Goal: Find specific page/section

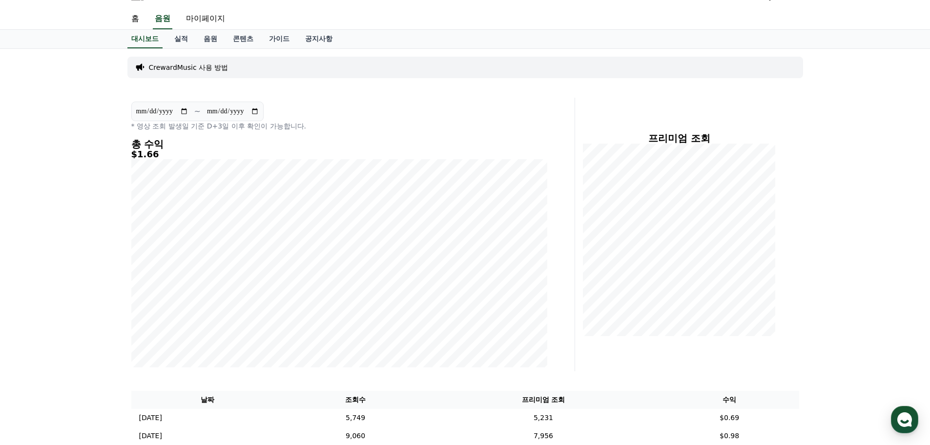
scroll to position [1, 0]
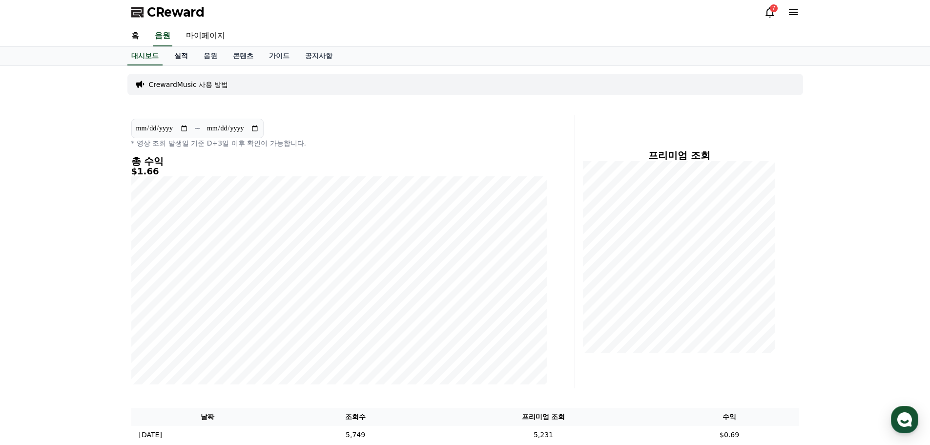
click at [185, 57] on link "실적" at bounding box center [180, 56] width 29 height 19
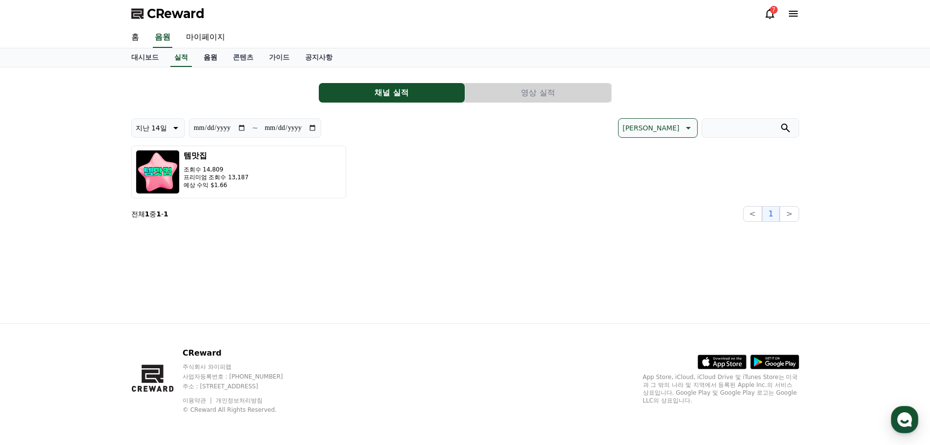
click at [216, 58] on link "음원" at bounding box center [210, 57] width 29 height 19
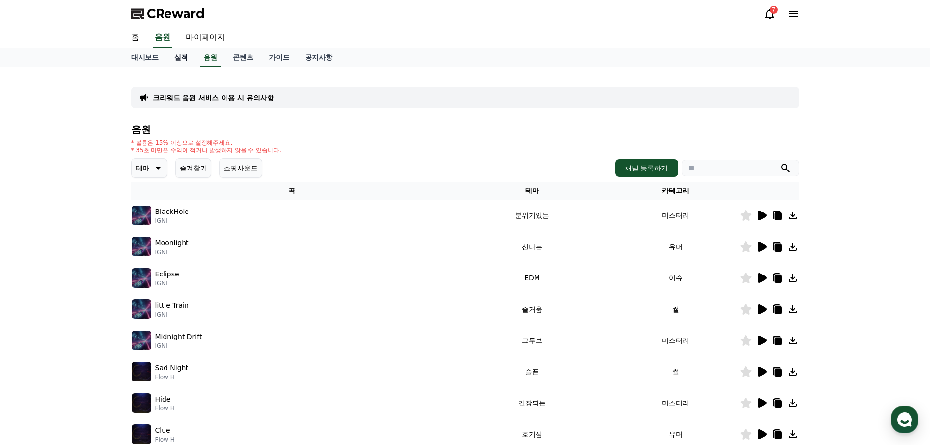
click at [180, 59] on link "실적" at bounding box center [180, 57] width 29 height 19
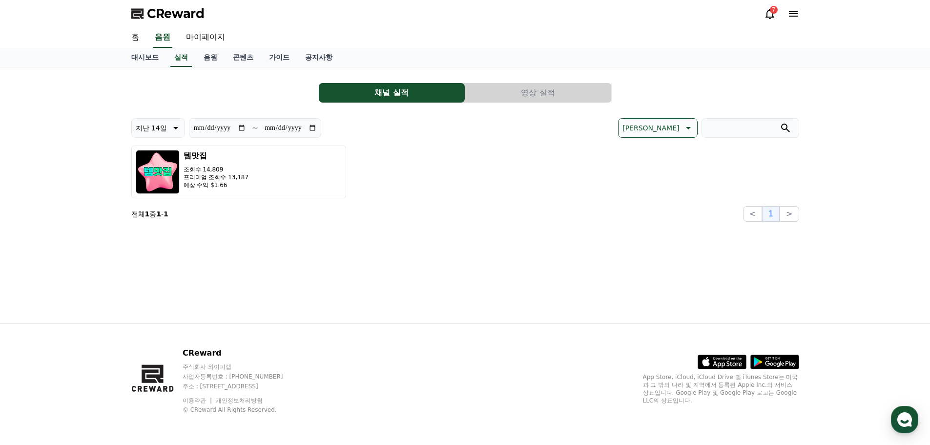
click at [555, 92] on button "영상 실적" at bounding box center [538, 93] width 146 height 20
